Goal: Check status: Check status

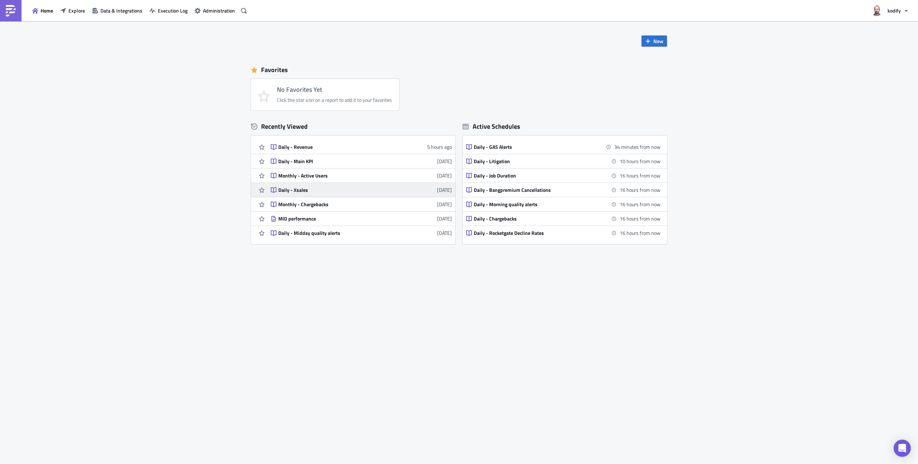
click at [308, 187] on div "Daily - Xsales" at bounding box center [340, 190] width 125 height 6
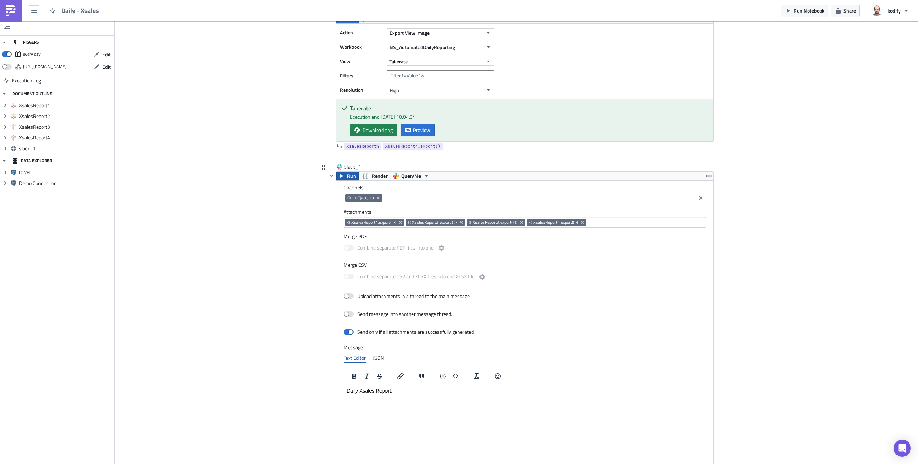
scroll to position [575, 0]
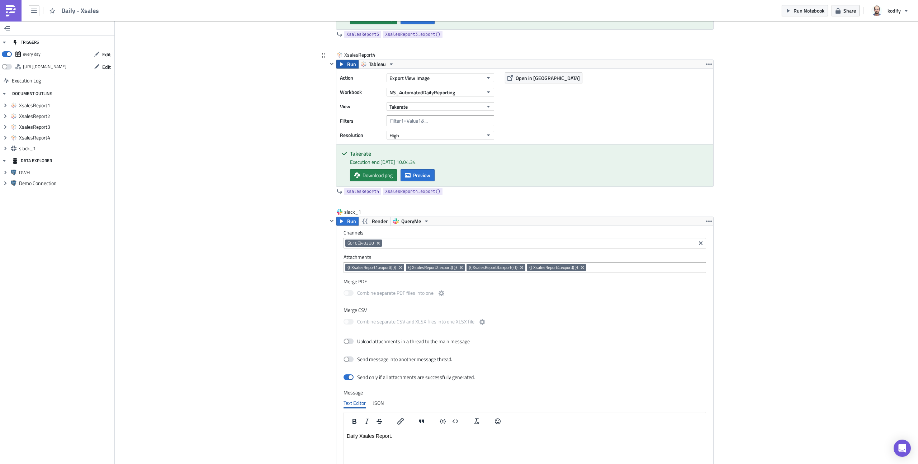
click at [344, 67] on button "Run" at bounding box center [347, 64] width 22 height 9
click at [418, 176] on span "Preview" at bounding box center [421, 175] width 17 height 8
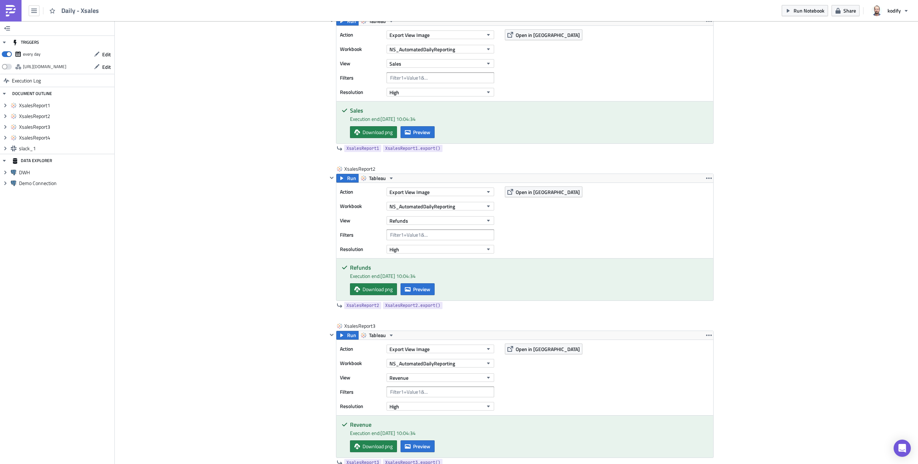
scroll to position [0, 0]
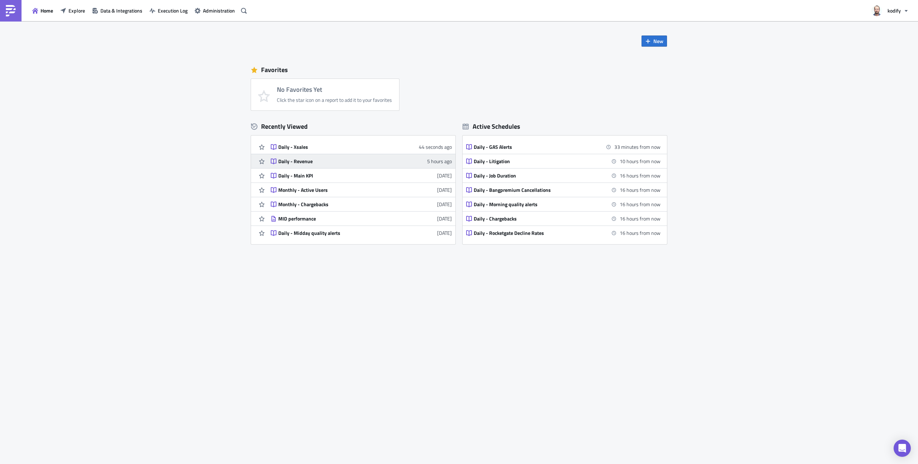
click at [284, 161] on div "Daily - Revenue" at bounding box center [340, 161] width 125 height 6
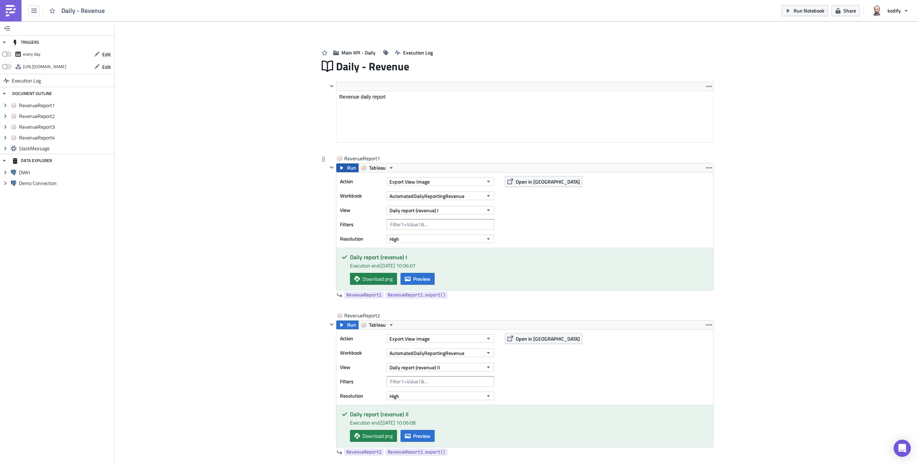
click at [343, 168] on button "Run" at bounding box center [347, 167] width 22 height 9
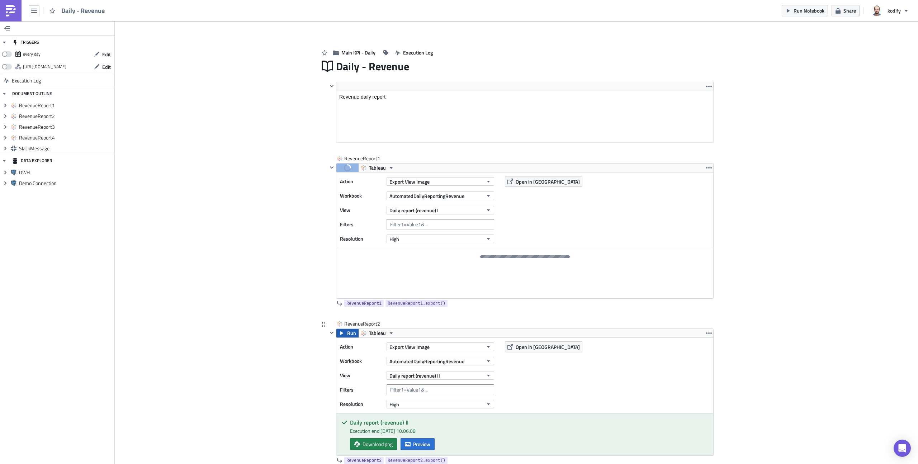
click at [347, 331] on span "Run" at bounding box center [351, 333] width 9 height 9
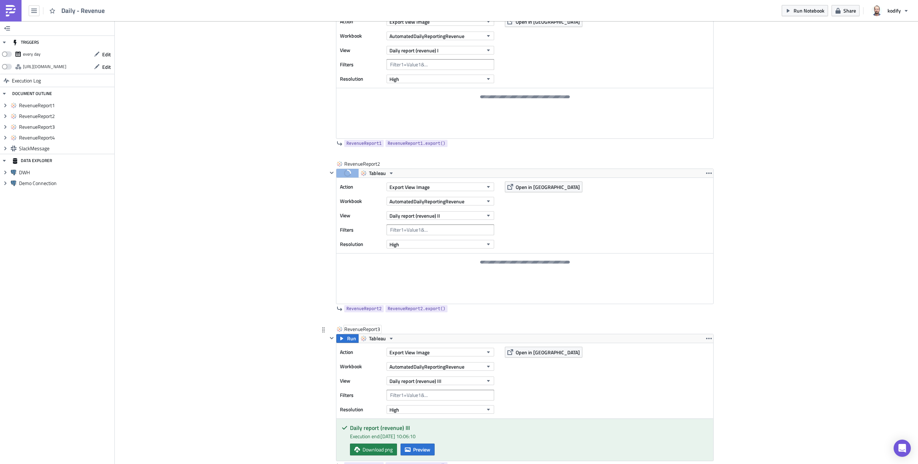
scroll to position [156, 0]
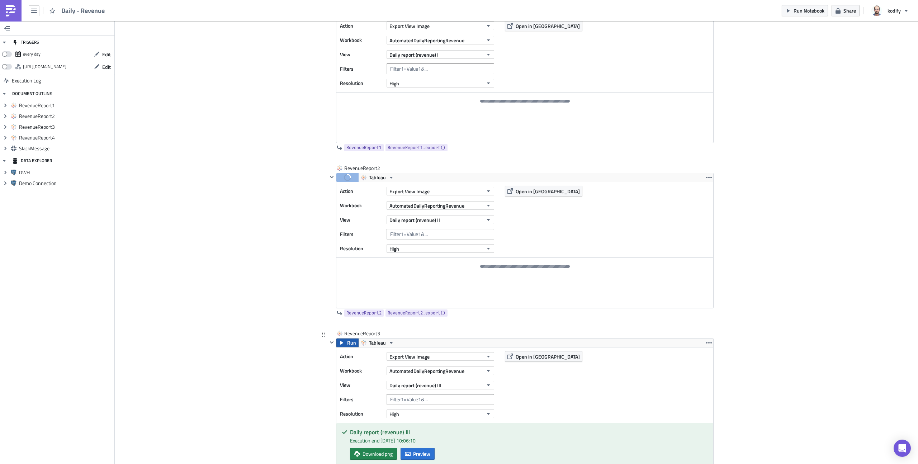
click at [341, 343] on icon "button" at bounding box center [342, 343] width 6 height 6
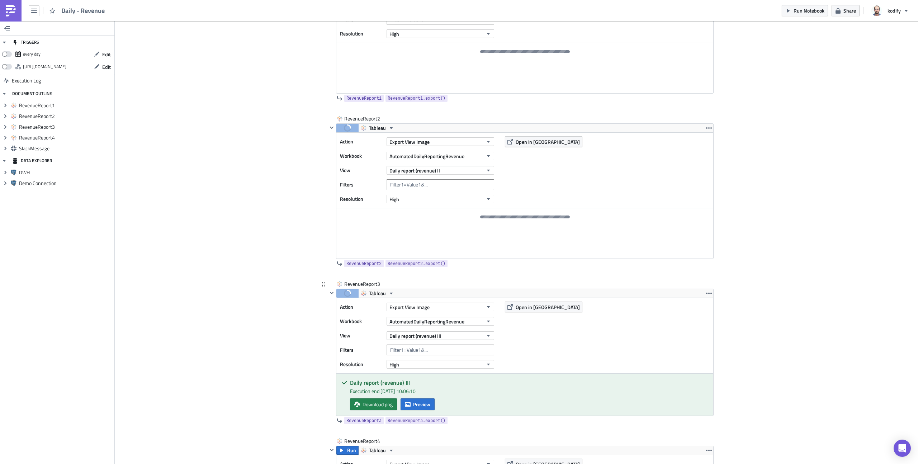
scroll to position [253, 0]
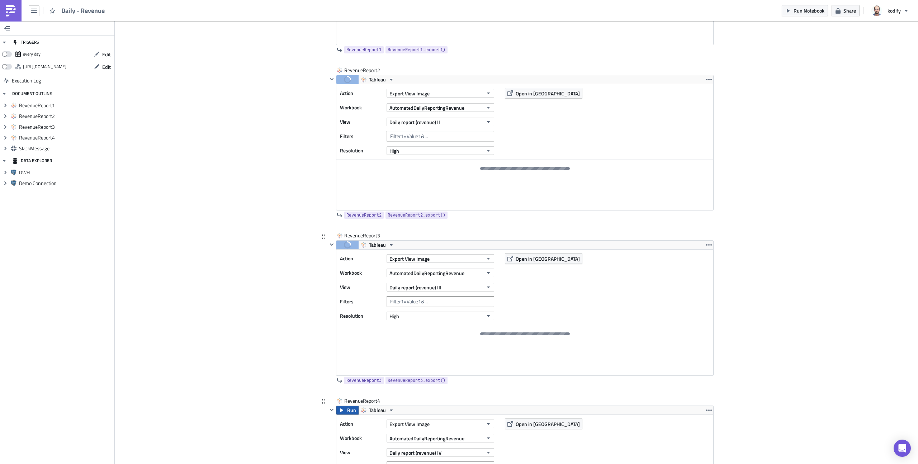
click at [341, 410] on icon "button" at bounding box center [342, 410] width 6 height 6
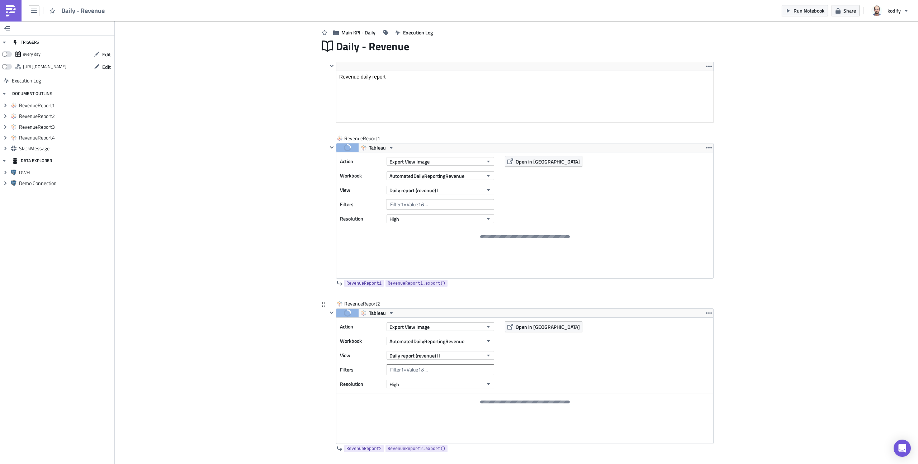
scroll to position [0, 0]
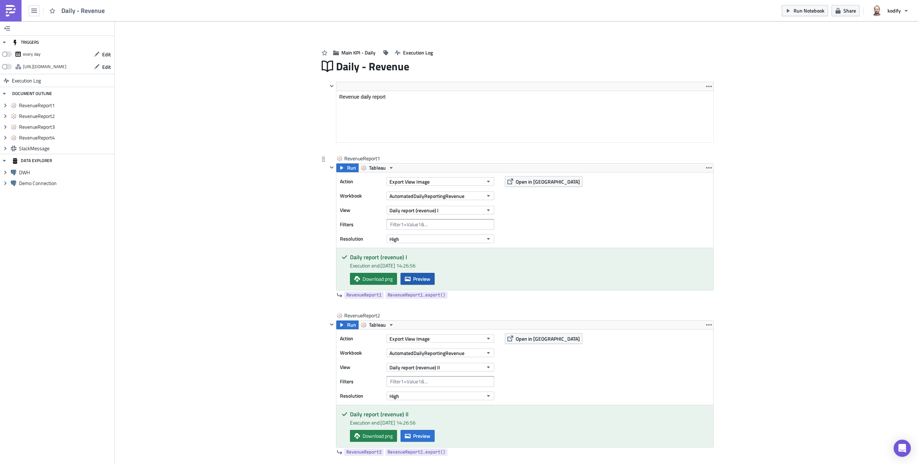
click at [409, 278] on button "Preview" at bounding box center [417, 279] width 34 height 12
click at [216, 241] on body "Daily - Revenue Run Notebook Share kodify TRIGGERS every day Edit [URL][DOMAIN_…" at bounding box center [459, 232] width 918 height 465
click at [417, 438] on span "Preview" at bounding box center [421, 436] width 17 height 8
click at [177, 315] on body "Daily - Revenue Run Notebook Share kodify TRIGGERS every day Edit [URL][DOMAIN_…" at bounding box center [459, 232] width 918 height 465
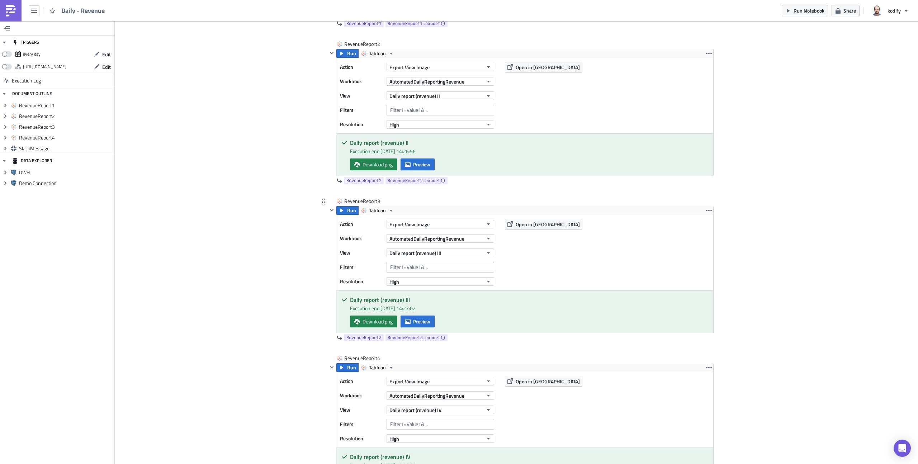
scroll to position [267, 0]
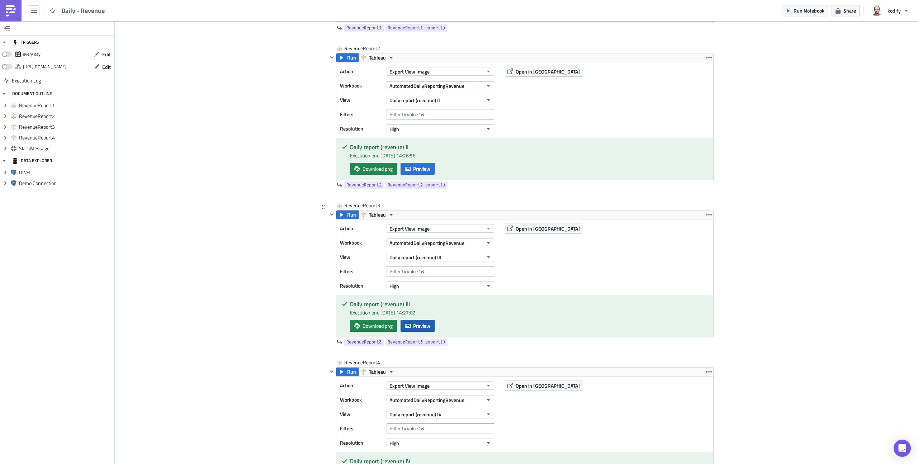
click at [413, 327] on span "Preview" at bounding box center [421, 326] width 17 height 8
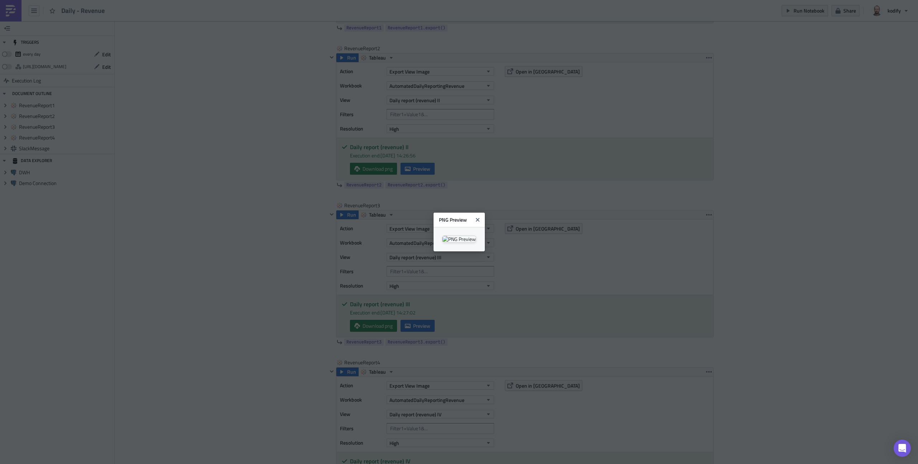
click at [433, 251] on div at bounding box center [458, 239] width 51 height 24
click at [279, 377] on body "Daily - Revenue Run Notebook Share kodify TRIGGERS every day Edit [URL][DOMAIN_…" at bounding box center [459, 232] width 918 height 465
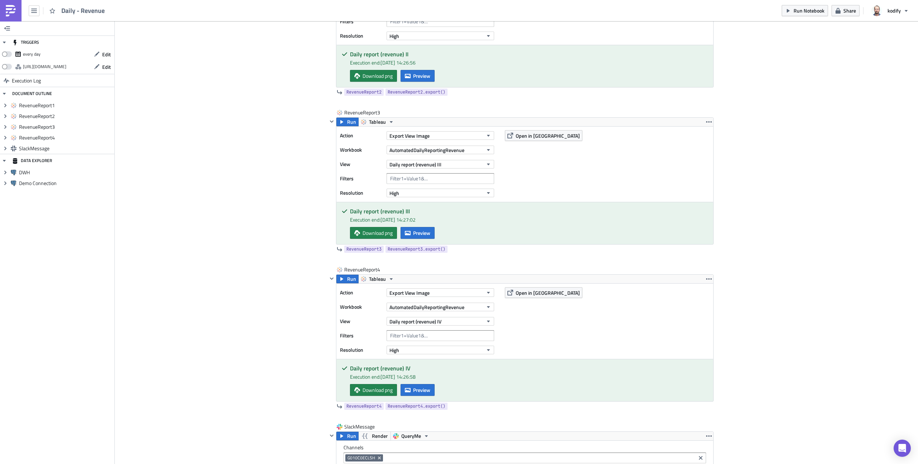
scroll to position [0, 0]
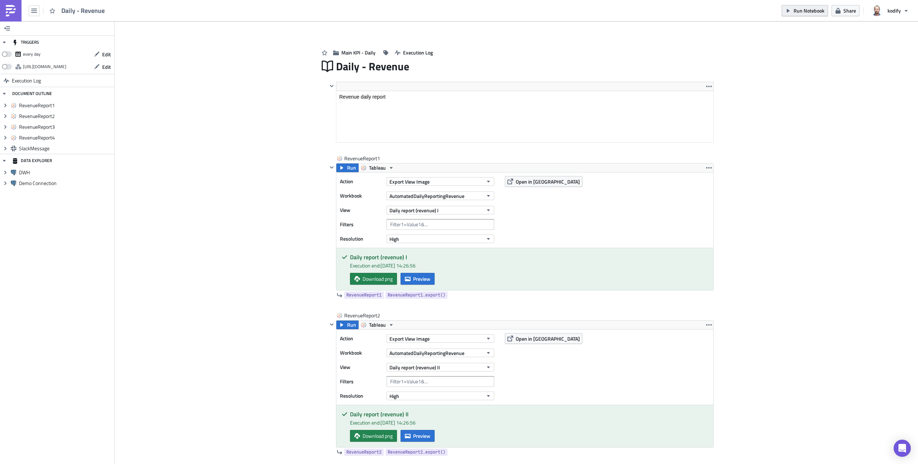
click at [806, 8] on span "Run Notebook" at bounding box center [808, 11] width 31 height 8
click at [6, 53] on span at bounding box center [7, 54] width 10 height 6
click at [6, 53] on input "checkbox" at bounding box center [5, 52] width 5 height 5
checkbox input "true"
